Goal: Task Accomplishment & Management: Use online tool/utility

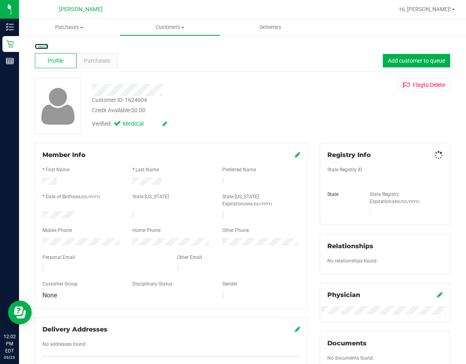
click at [44, 47] on link "Back" at bounding box center [41, 47] width 13 height 6
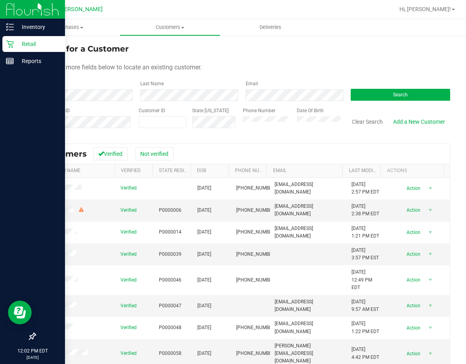
click at [13, 45] on icon at bounding box center [10, 44] width 8 height 8
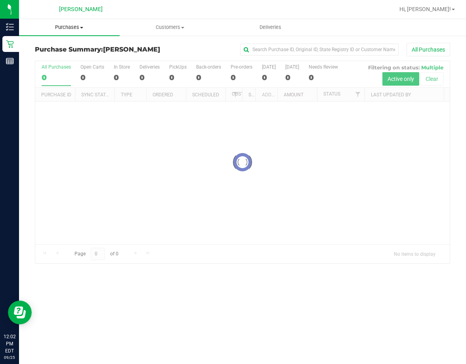
click at [80, 30] on span "Purchases" at bounding box center [69, 27] width 101 height 7
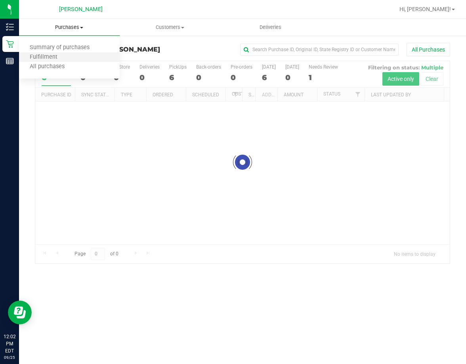
click at [79, 57] on li "Fulfillment" at bounding box center [69, 58] width 101 height 10
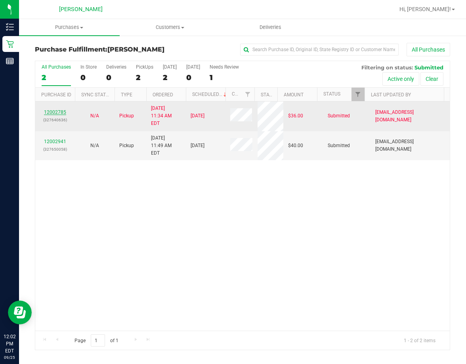
click at [63, 109] on link "12002785" at bounding box center [55, 112] width 22 height 6
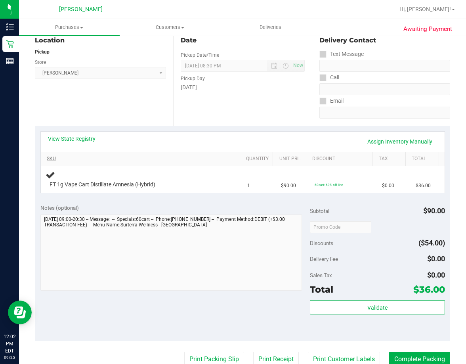
scroll to position [40, 0]
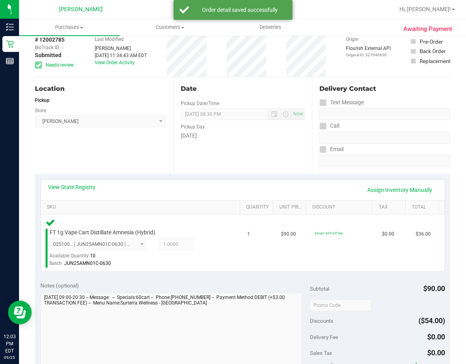
click at [378, 290] on div "Subtotal $90.00" at bounding box center [377, 288] width 135 height 14
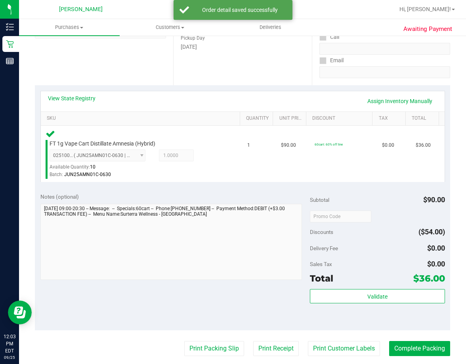
scroll to position [164, 0]
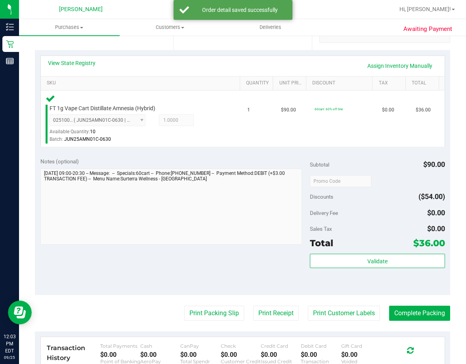
click at [386, 245] on div "Total $36.00" at bounding box center [377, 243] width 135 height 14
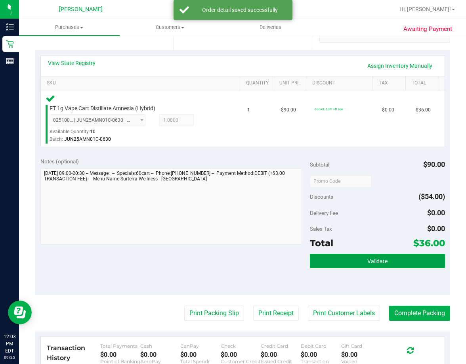
click at [367, 254] on button "Validate" at bounding box center [377, 261] width 135 height 14
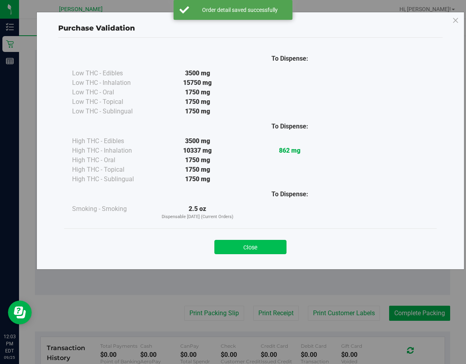
click at [262, 249] on button "Close" at bounding box center [250, 247] width 72 height 14
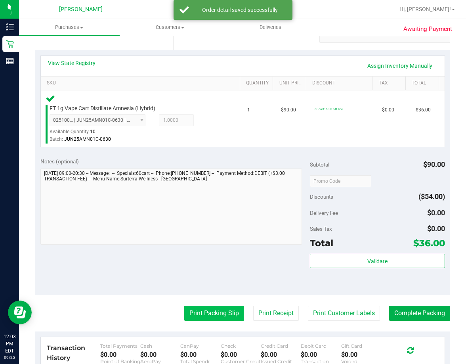
click at [209, 317] on button "Print Packing Slip" at bounding box center [214, 312] width 60 height 15
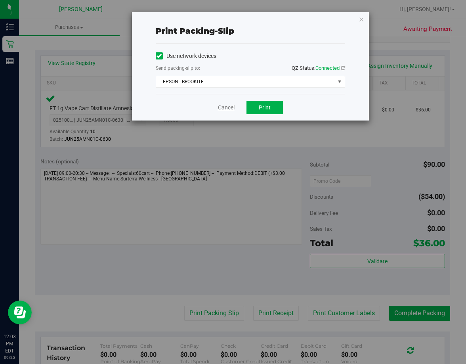
click at [219, 109] on link "Cancel" at bounding box center [226, 107] width 17 height 8
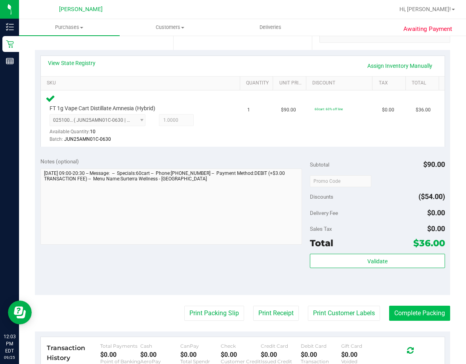
click at [412, 315] on button "Complete Packing" at bounding box center [419, 312] width 61 height 15
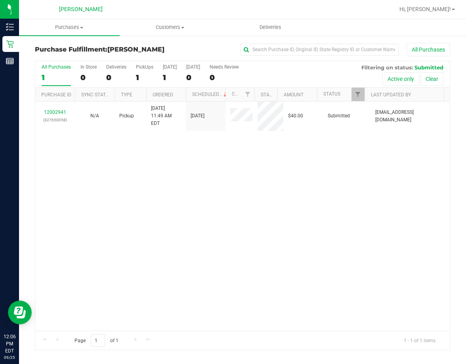
click at [254, 242] on div "12002941 (327650058) N/A Pickup [DATE] 11:49 AM EDT 9/25/2025 $40.00 Submitted …" at bounding box center [242, 215] width 414 height 229
click at [212, 257] on div "12002941 (327650058) N/A Pickup [DATE] 11:49 AM EDT 9/25/2025 $40.00 Submitted …" at bounding box center [242, 215] width 414 height 229
